Goal: Task Accomplishment & Management: Manage account settings

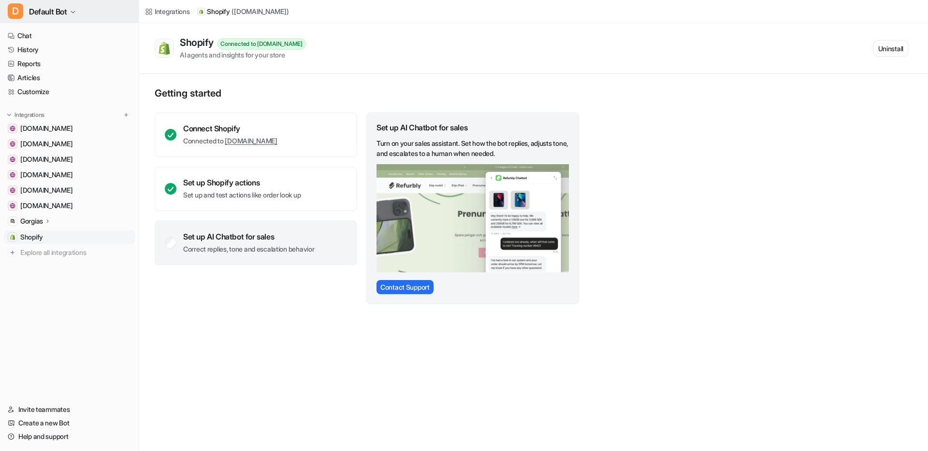
click at [52, 15] on span "Default Bot" at bounding box center [48, 12] width 38 height 14
click at [51, 70] on link "Settings" at bounding box center [77, 73] width 133 height 16
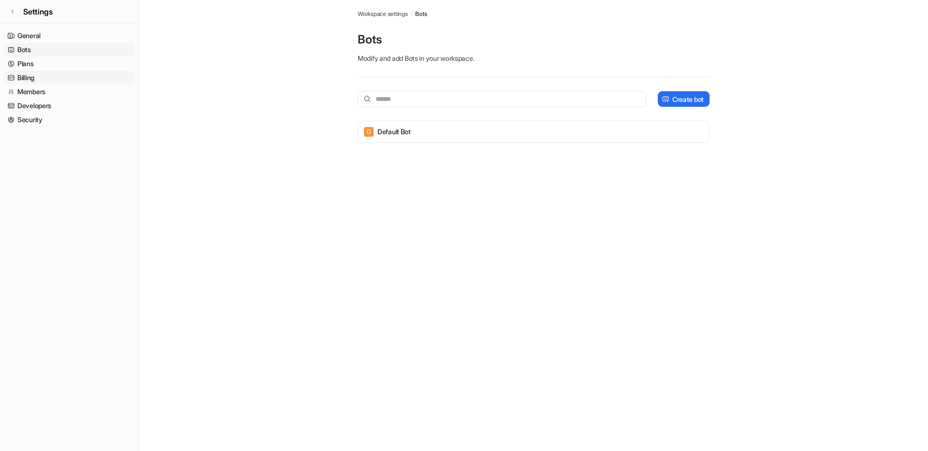
click at [50, 79] on link "Billing" at bounding box center [69, 78] width 131 height 14
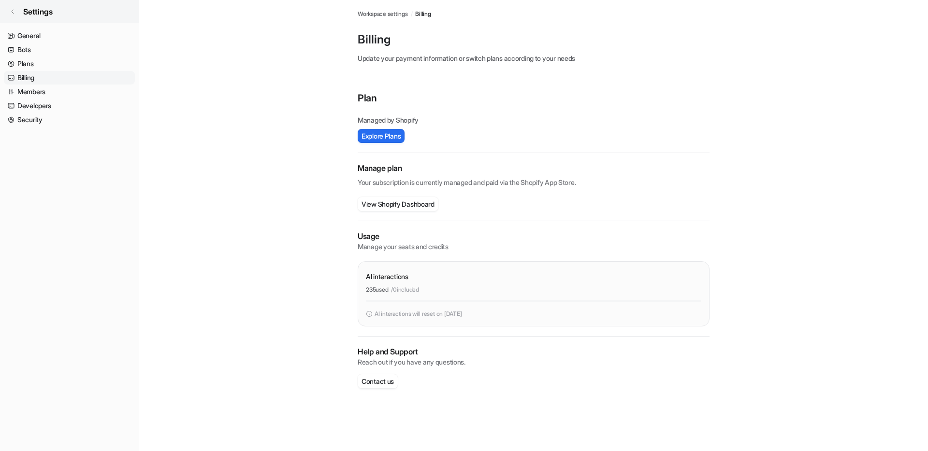
click at [15, 13] on icon at bounding box center [13, 12] width 6 height 6
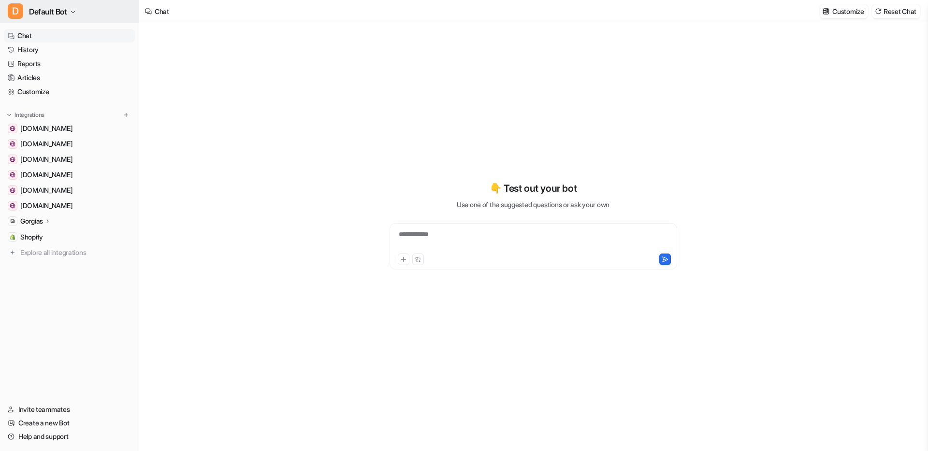
click at [60, 14] on span "Default Bot" at bounding box center [48, 12] width 38 height 14
click at [47, 73] on link "Settings" at bounding box center [77, 73] width 133 height 16
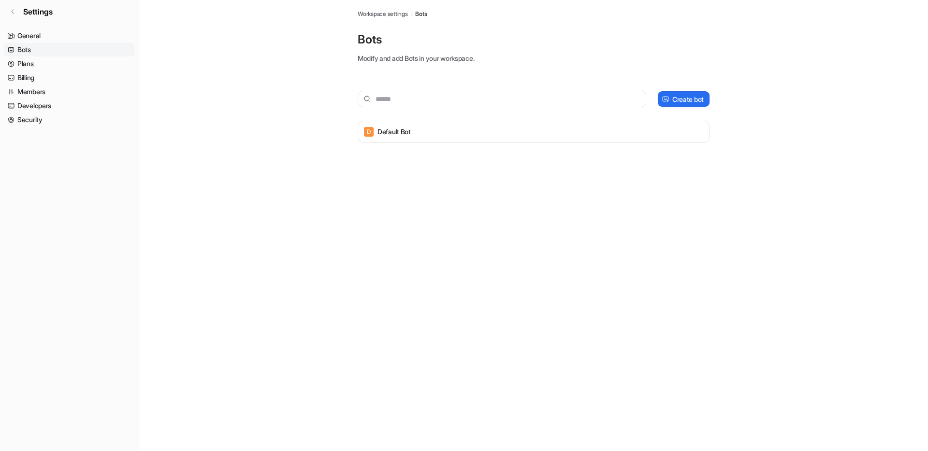
click at [47, 73] on link "Billing" at bounding box center [69, 78] width 131 height 14
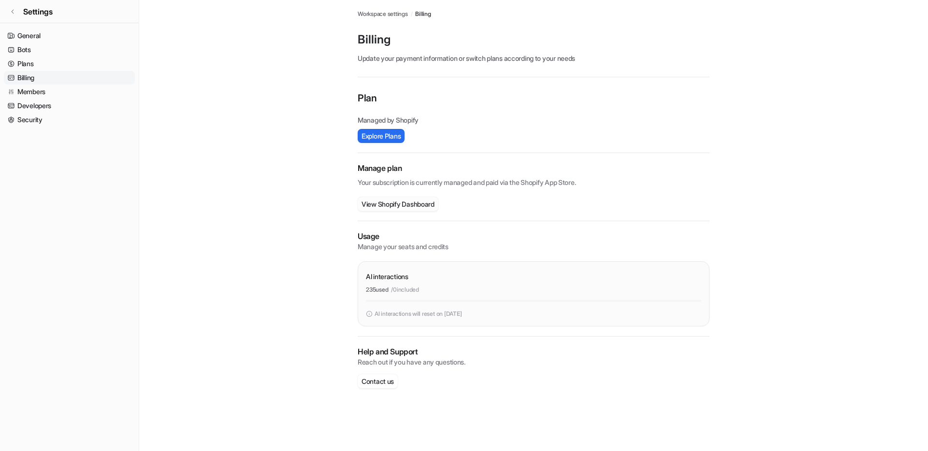
click at [401, 206] on button "View Shopify Dashboard" at bounding box center [398, 204] width 81 height 14
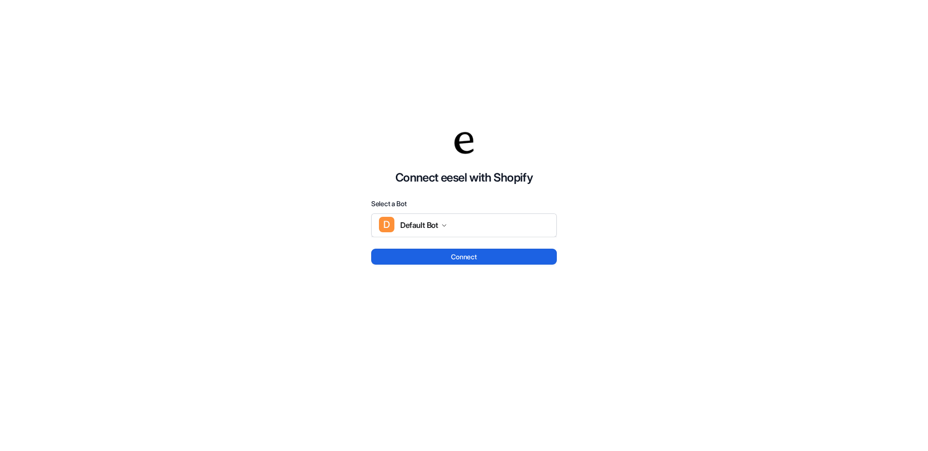
click at [459, 255] on button "Connect" at bounding box center [464, 257] width 186 height 16
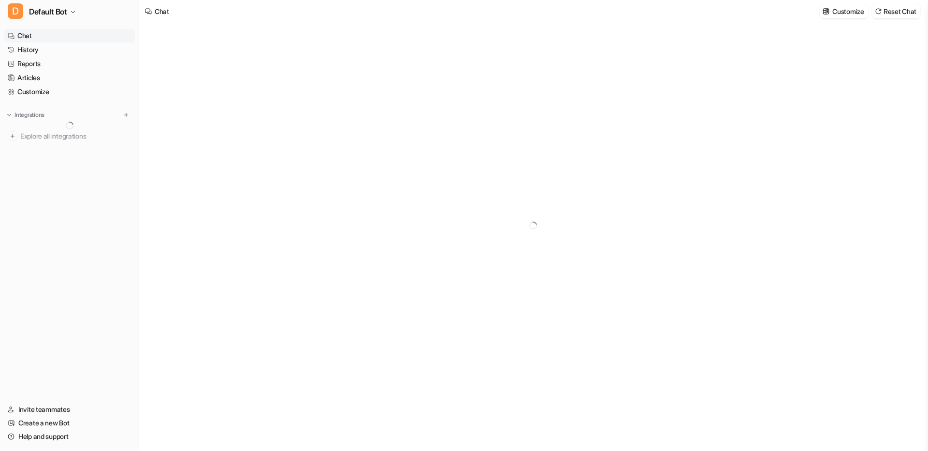
type textarea "**********"
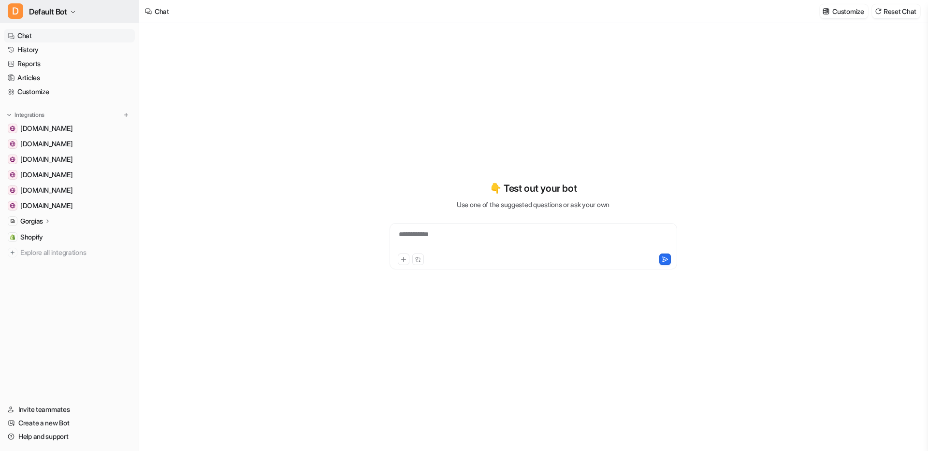
click at [61, 9] on span "Default Bot" at bounding box center [48, 12] width 38 height 14
click at [59, 74] on link "Settings" at bounding box center [77, 73] width 133 height 16
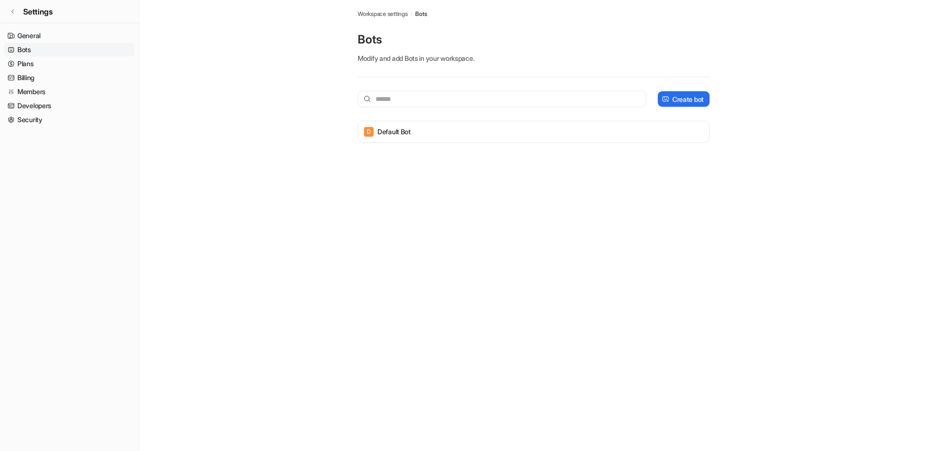
click at [59, 74] on link "Billing" at bounding box center [69, 78] width 131 height 14
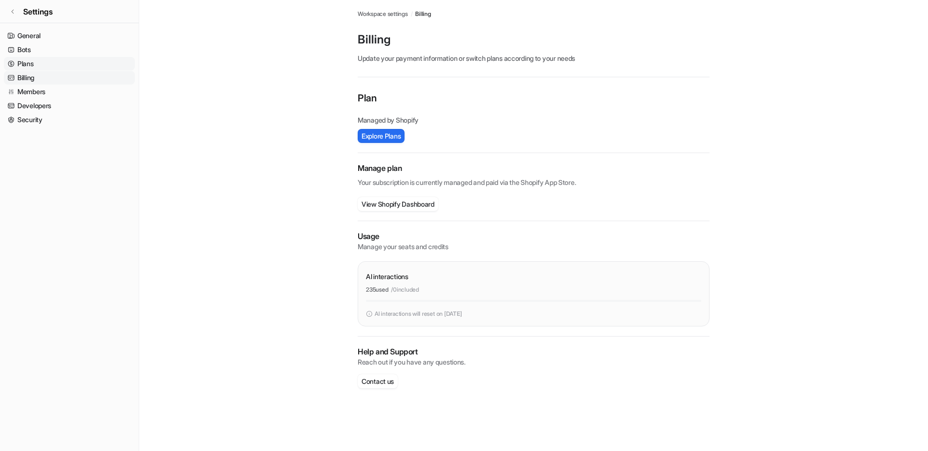
click at [37, 60] on link "Plans" at bounding box center [69, 64] width 131 height 14
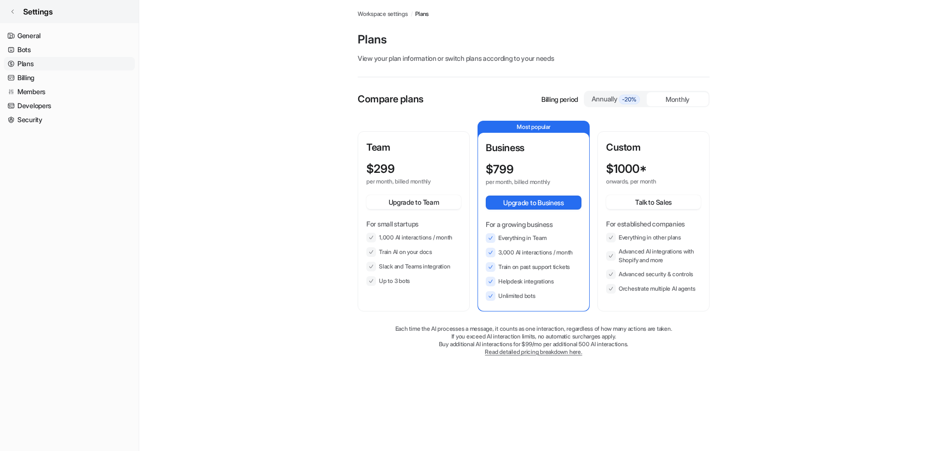
click at [16, 12] on link "Settings" at bounding box center [69, 11] width 139 height 23
